Goal: Use online tool/utility: Use online tool/utility

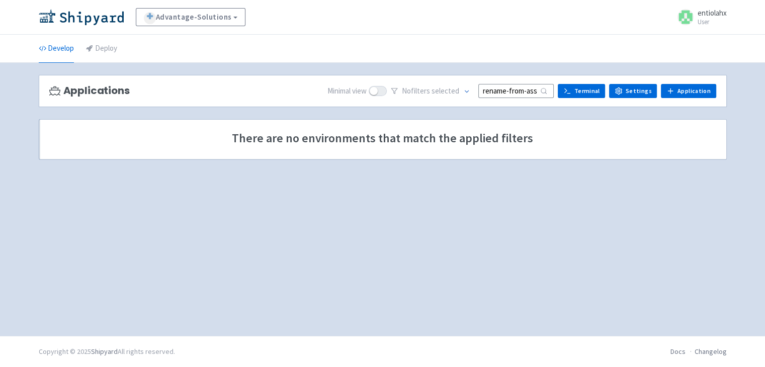
click at [508, 90] on input "rename-from-associate-to-teammate" at bounding box center [515, 91] width 75 height 14
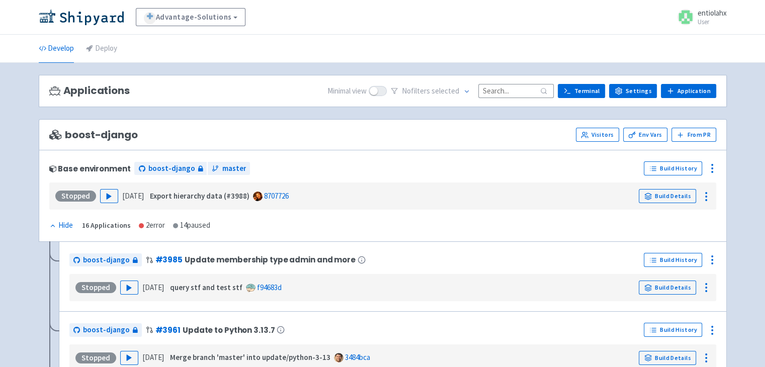
paste input "add-hierarchy-filter"
type input "add-hierarchy-filter"
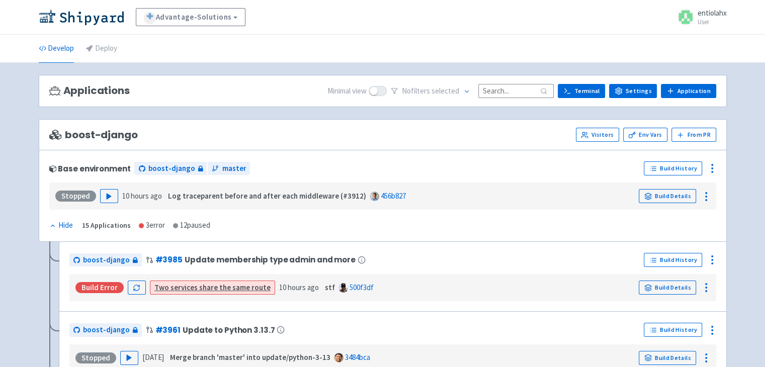
click at [503, 89] on input at bounding box center [515, 91] width 75 height 14
paste input "add-hierarchy-filter"
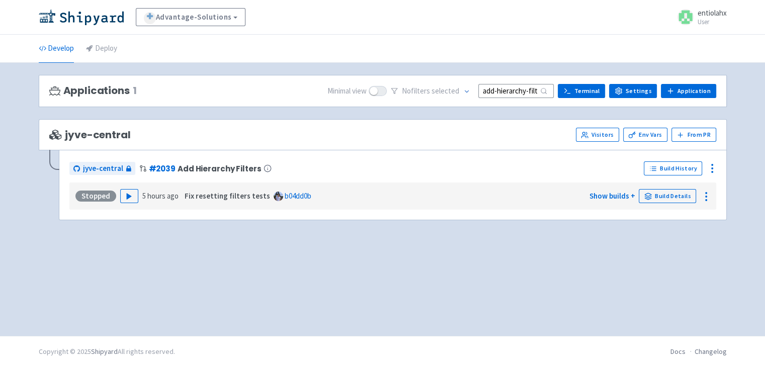
scroll to position [0, 6]
type input "add-hierarchy-filter"
click at [128, 196] on polygon "button" at bounding box center [129, 197] width 5 height 6
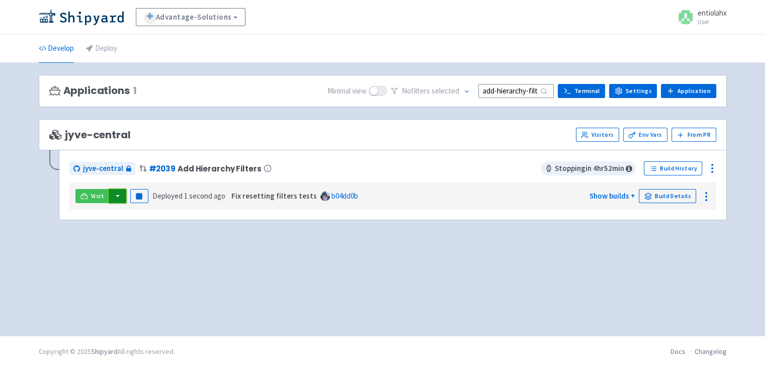
click at [115, 201] on button "button" at bounding box center [117, 196] width 17 height 14
click at [133, 231] on link "jyve-central (react)" at bounding box center [160, 232] width 105 height 16
